Goal: Task Accomplishment & Management: Use online tool/utility

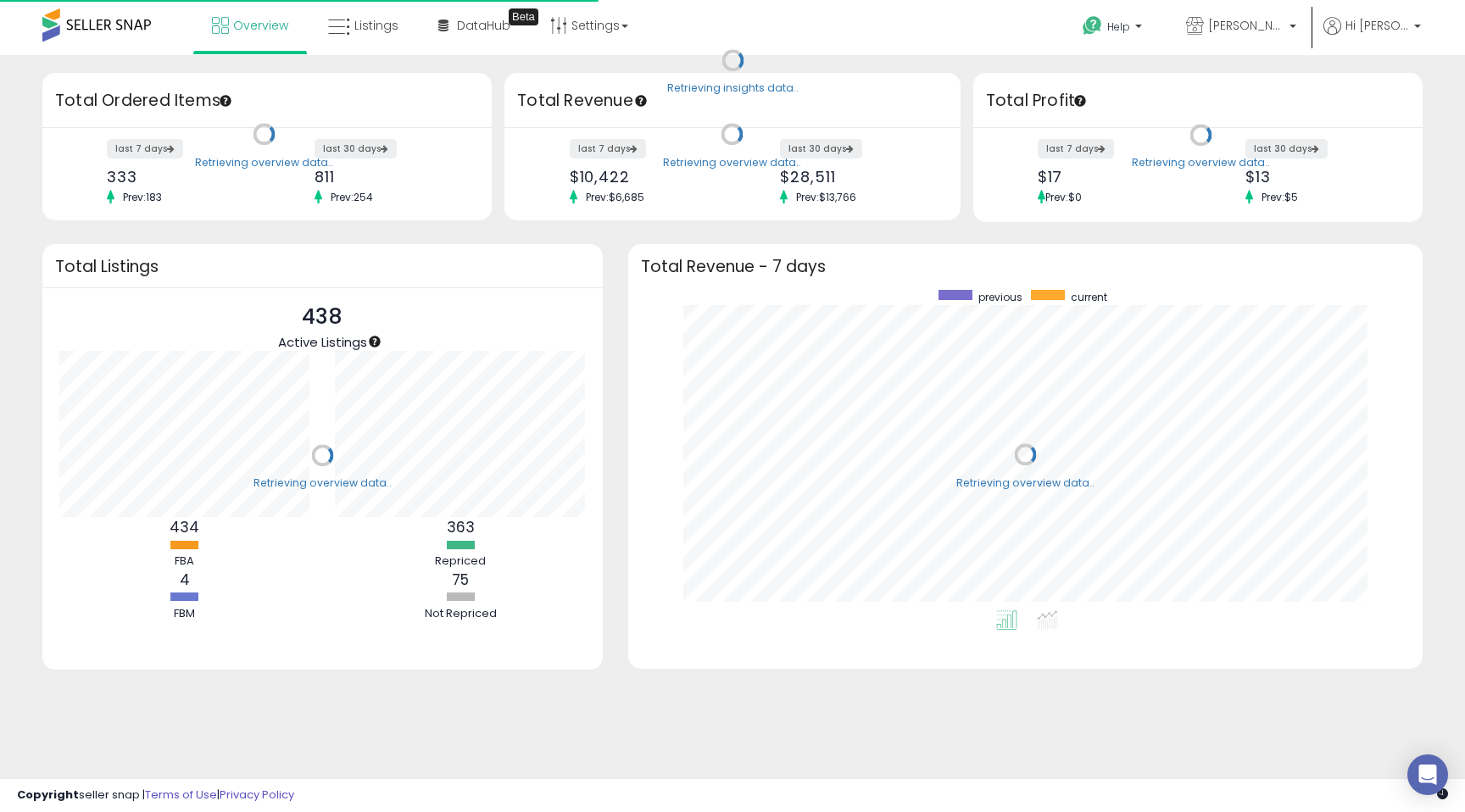
scroll to position [321, 760]
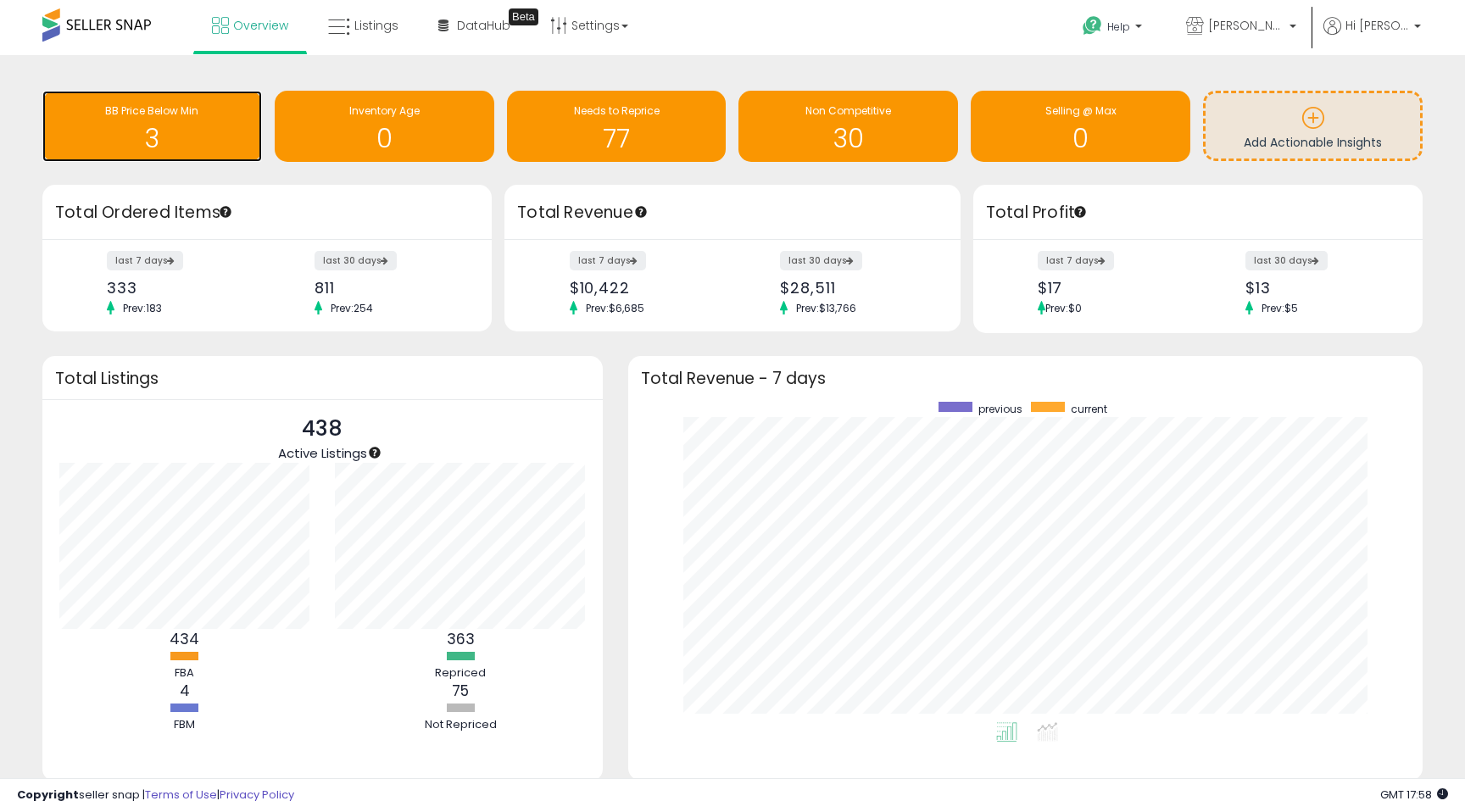
click at [137, 131] on h1 "3" at bounding box center [152, 138] width 202 height 28
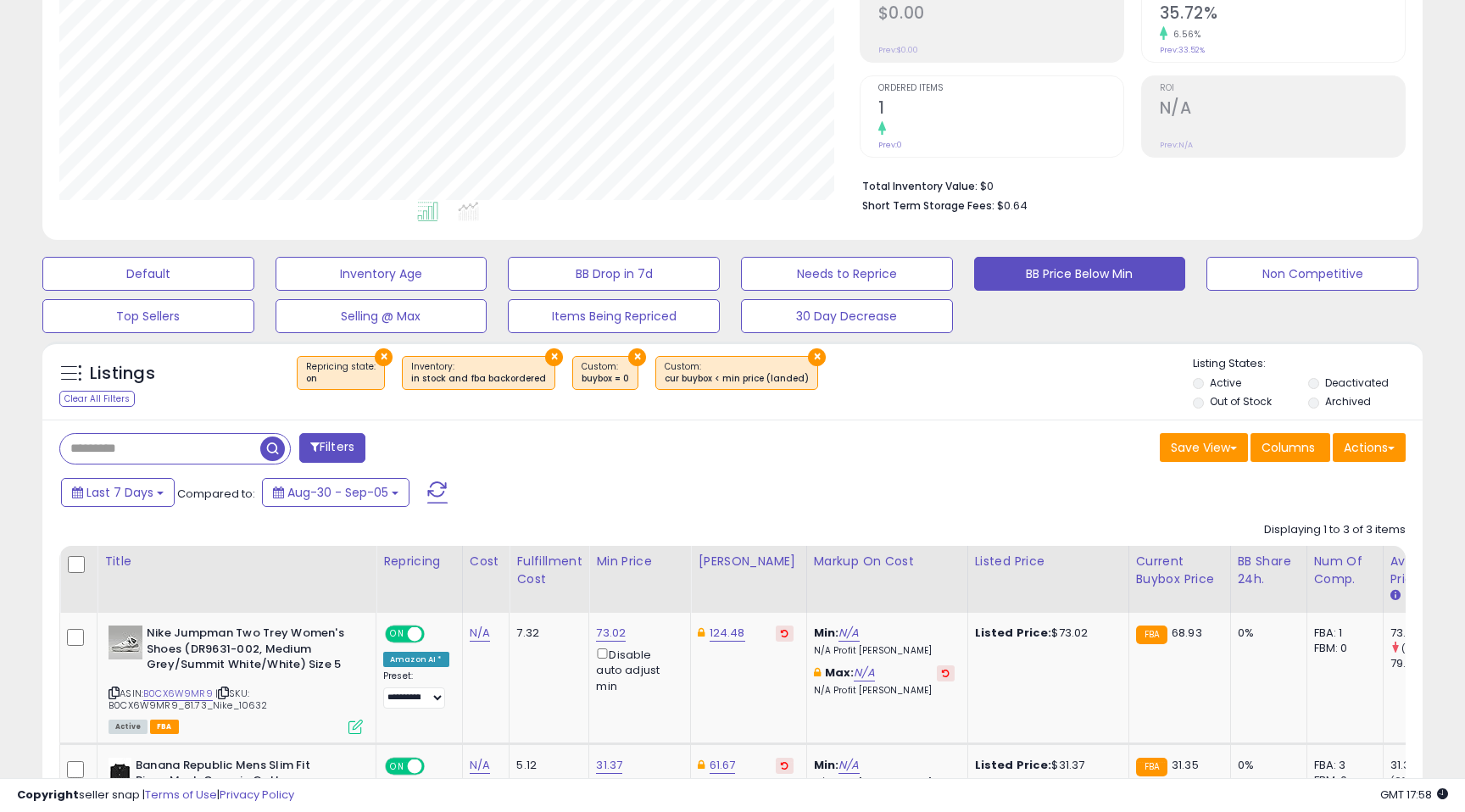
scroll to position [378, 0]
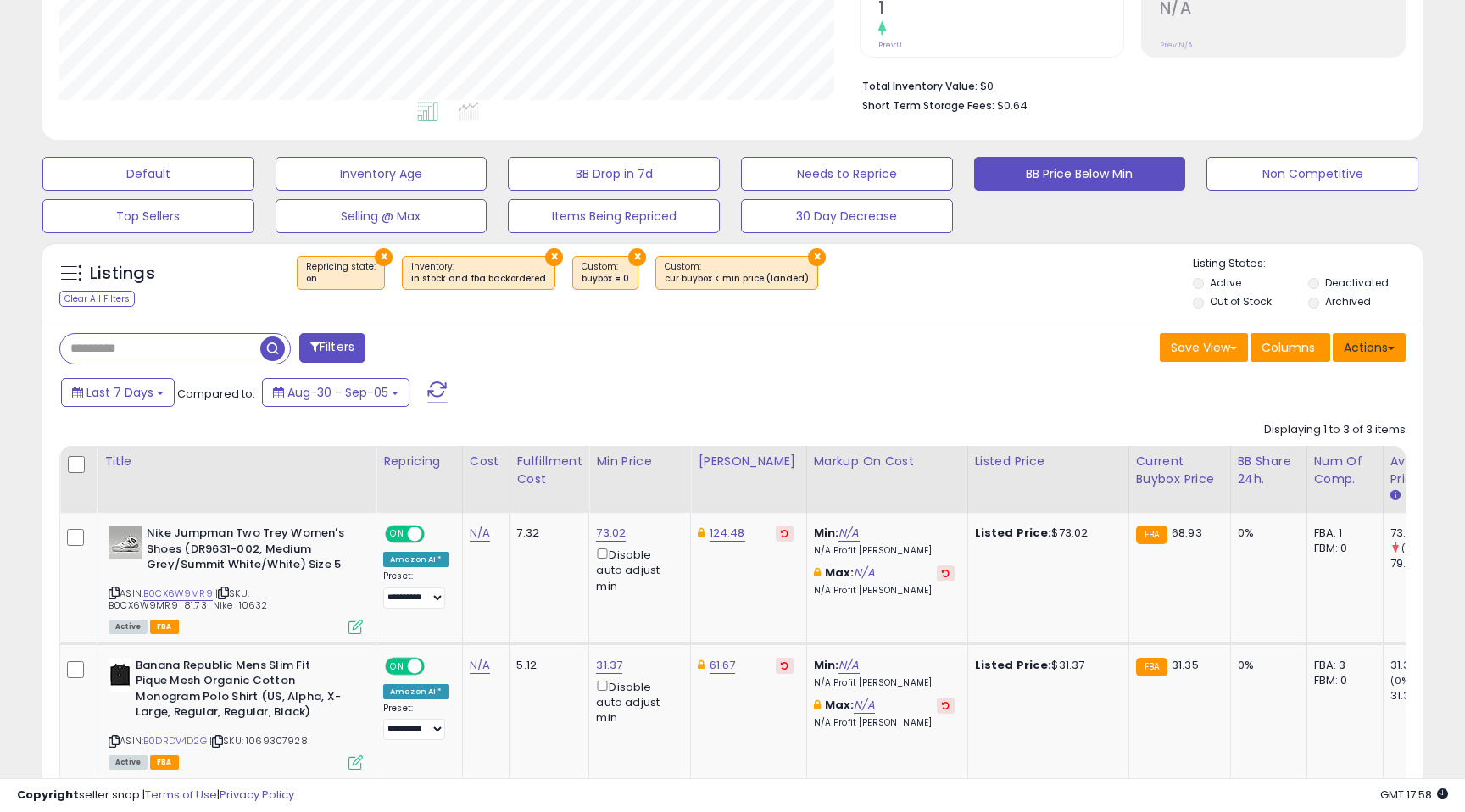
click at [1389, 349] on span at bounding box center [1391, 349] width 7 height 4
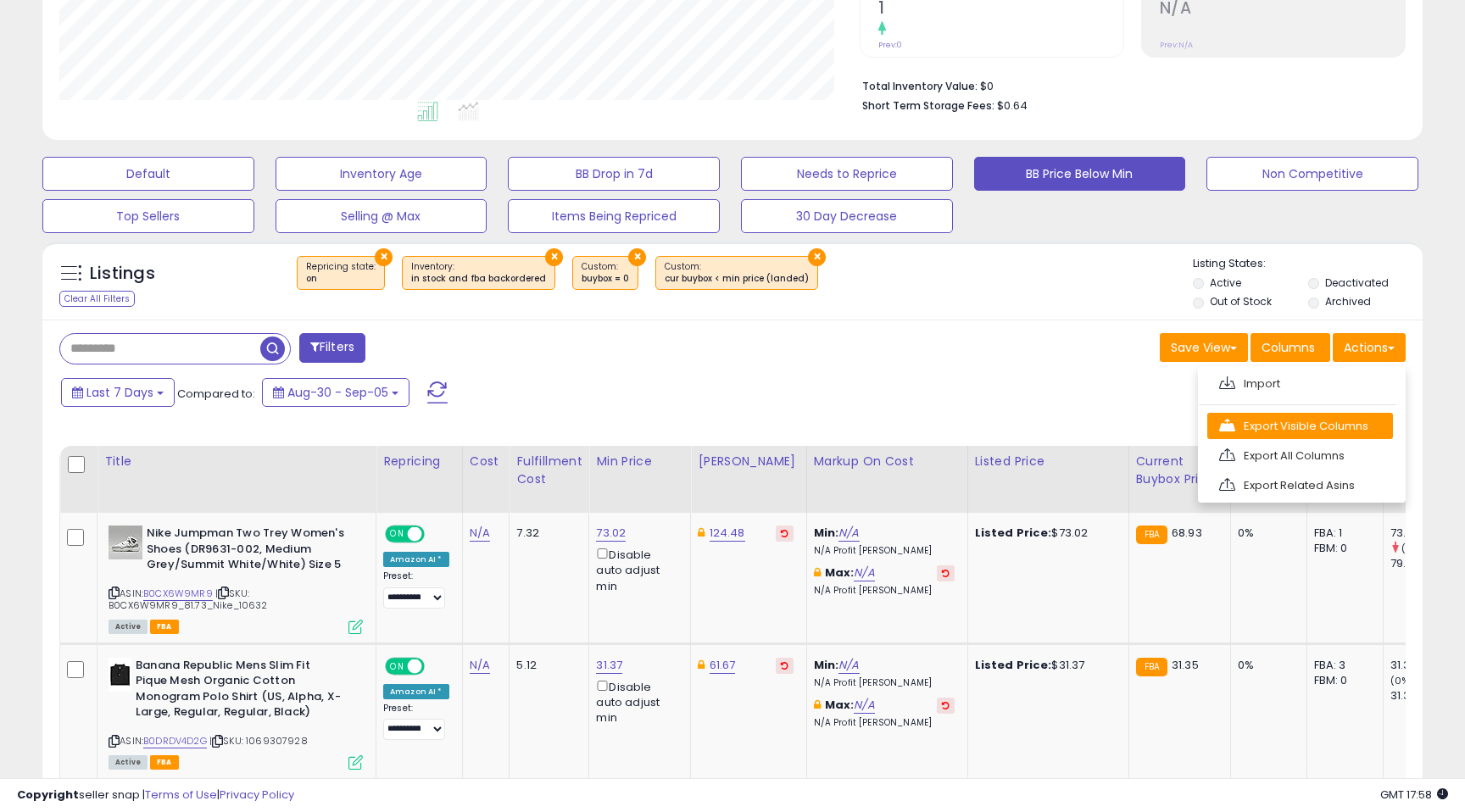
click at [1309, 432] on link "Export Visible Columns" at bounding box center [1300, 425] width 186 height 26
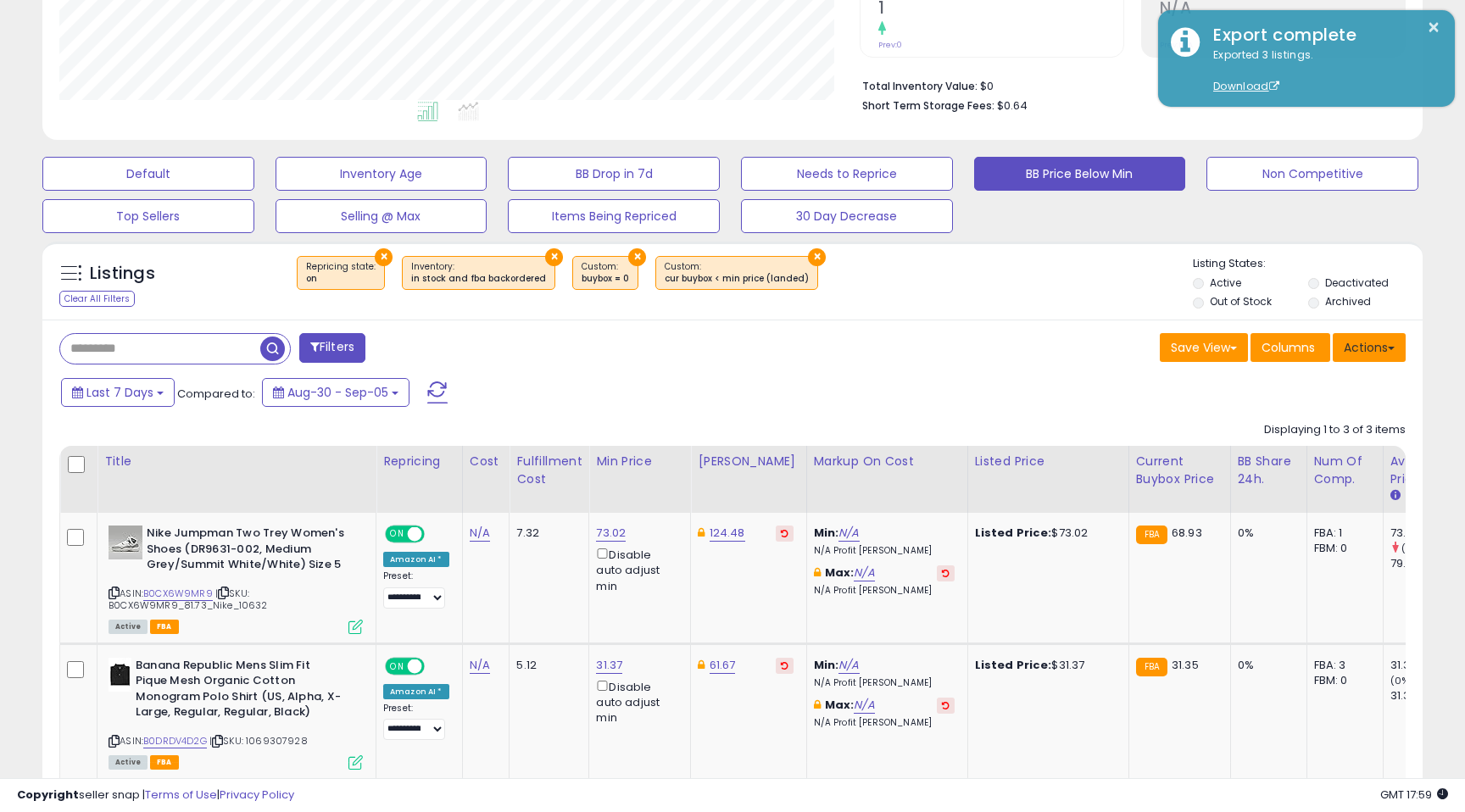
click at [1374, 343] on button "Actions" at bounding box center [1370, 348] width 73 height 29
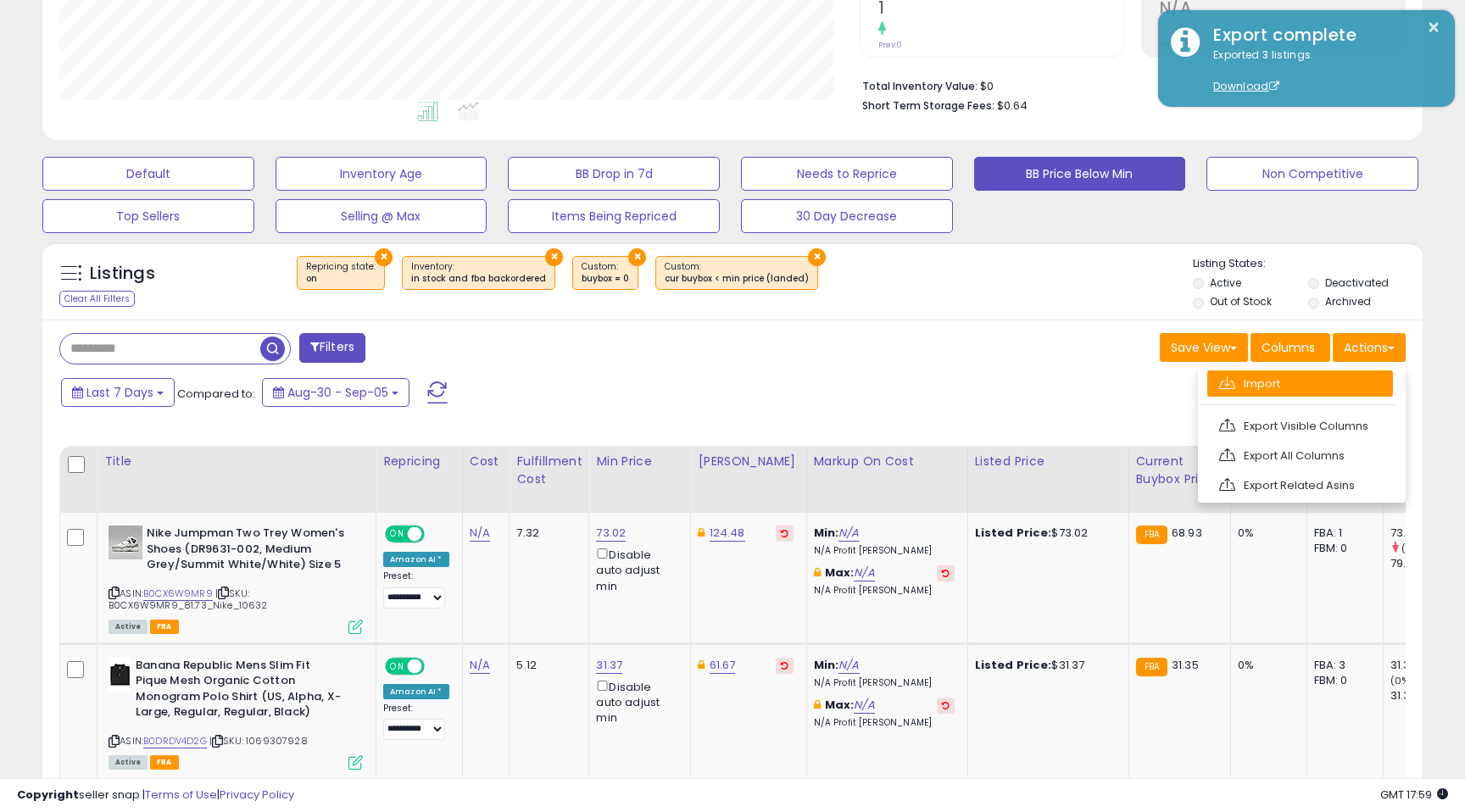
click at [1322, 384] on link "Import" at bounding box center [1300, 382] width 186 height 26
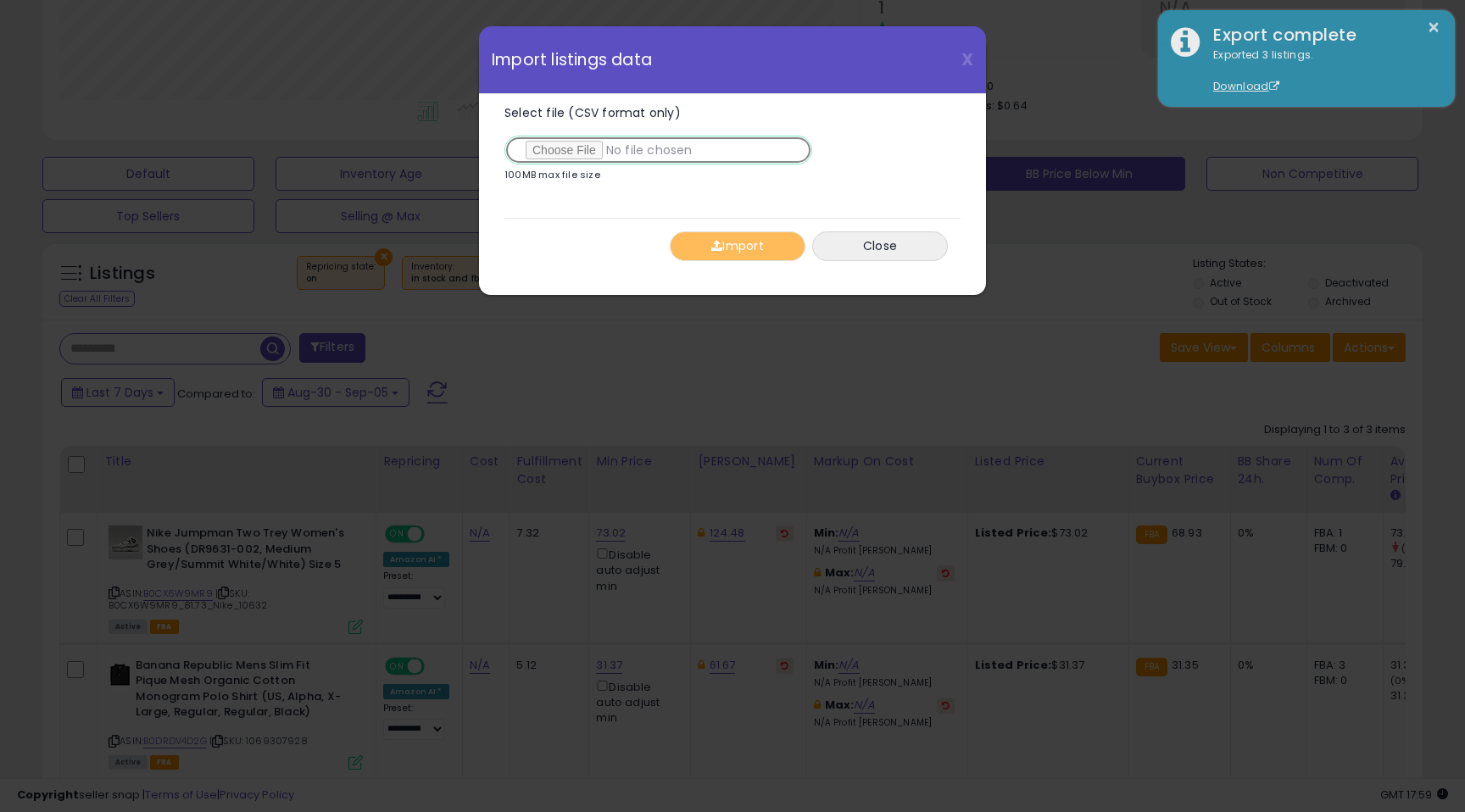
click at [564, 154] on input "Select file (CSV format only)" at bounding box center [657, 150] width 307 height 29
type input "**********"
click at [744, 240] on button "Import" at bounding box center [737, 246] width 136 height 30
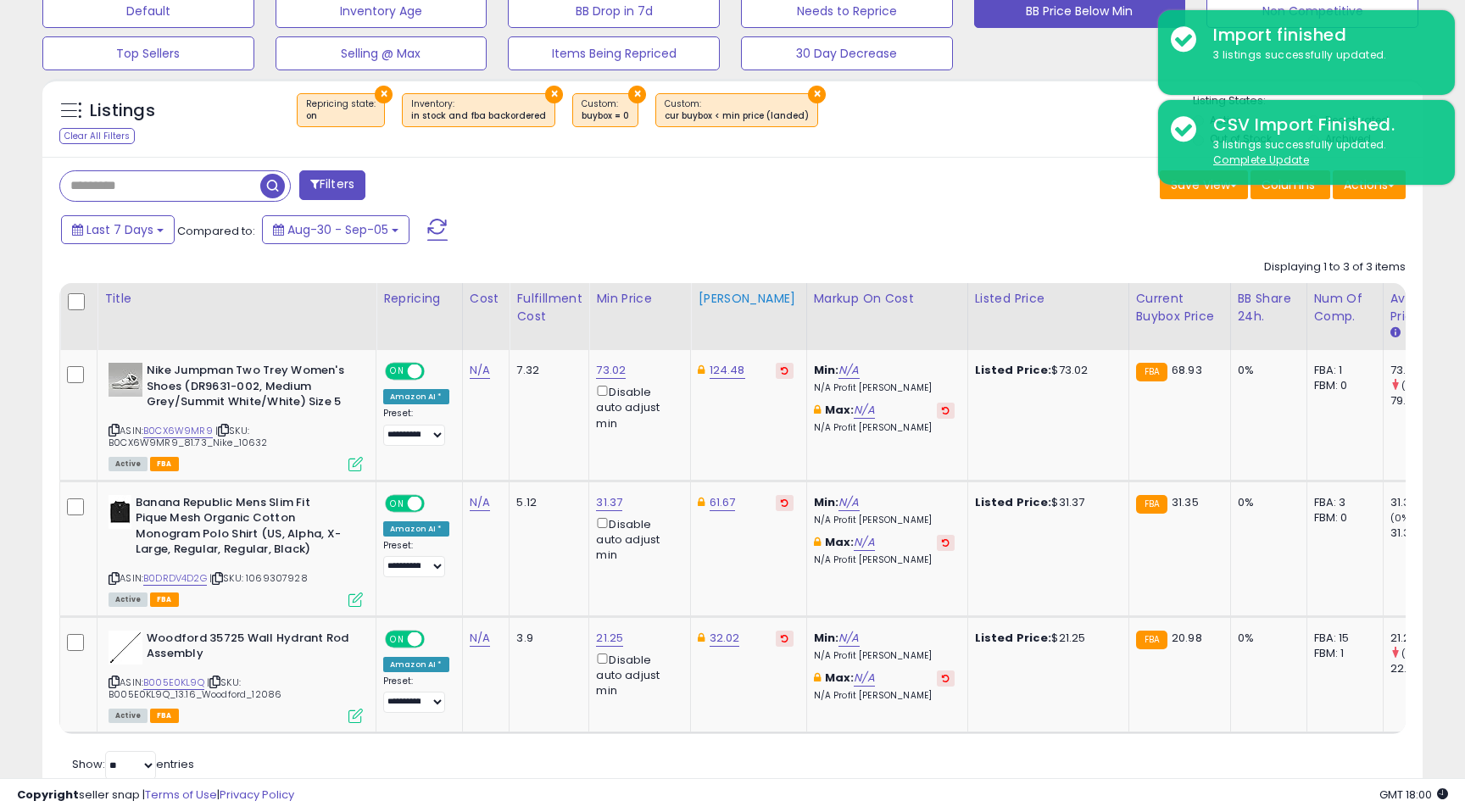
scroll to position [543, 0]
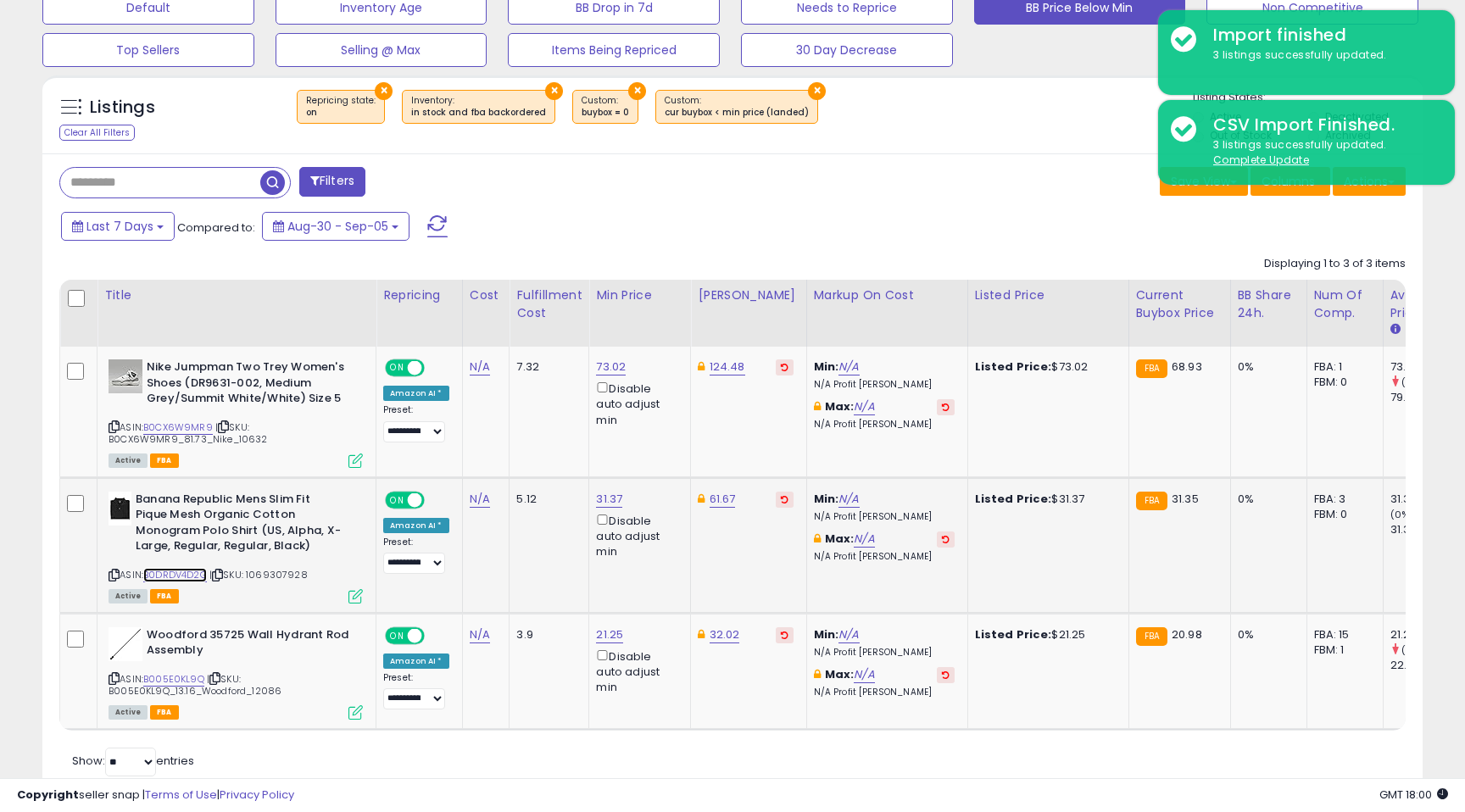
click at [193, 577] on link "B0DRDV4D2G" at bounding box center [175, 574] width 64 height 14
